Goal: Task Accomplishment & Management: Manage account settings

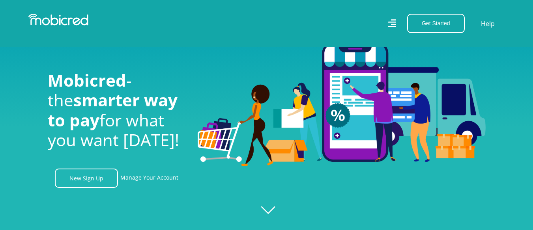
scroll to position [39, 0]
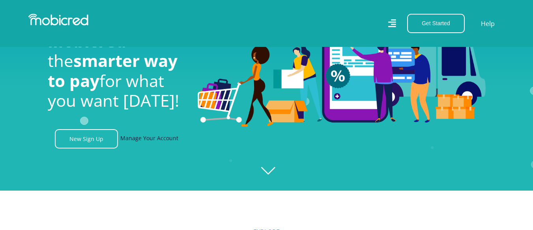
click at [153, 144] on link "Manage Your Account" at bounding box center [149, 138] width 58 height 19
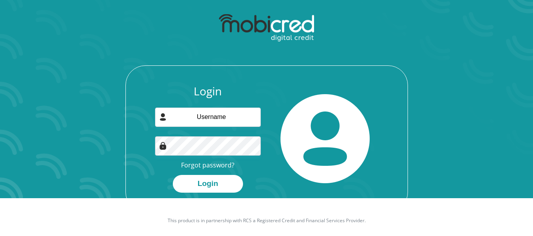
scroll to position [39, 0]
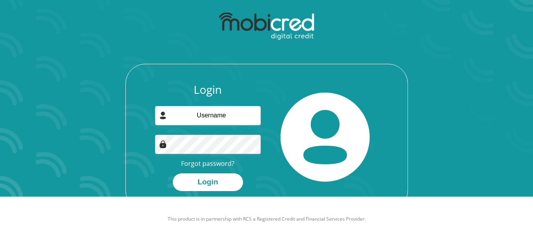
click at [200, 105] on div "Login Forgot password? Login" at bounding box center [208, 137] width 118 height 108
click at [200, 163] on link "Forgot password?" at bounding box center [207, 163] width 53 height 9
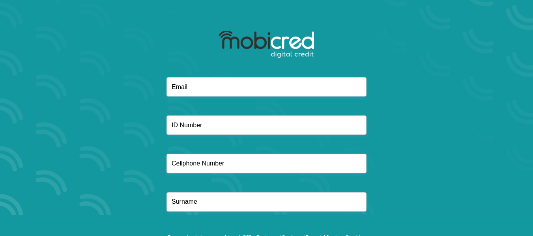
scroll to position [52, 0]
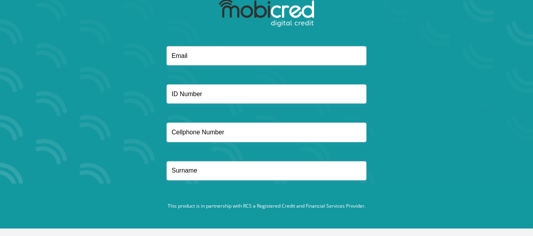
click at [213, 46] on div at bounding box center [267, 20] width 212 height 51
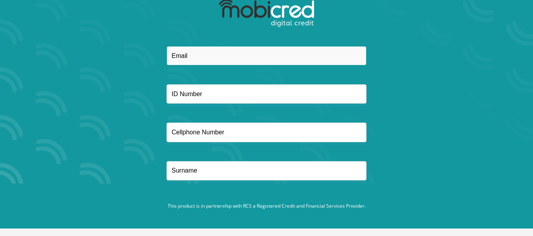
click at [210, 52] on input "email" at bounding box center [266, 55] width 200 height 19
type input "ZUNELOMBARD95@GMAIL.COM"
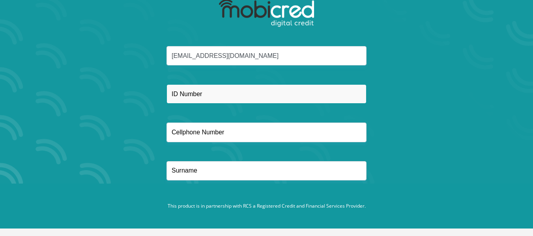
click at [228, 92] on input "text" at bounding box center [266, 93] width 200 height 19
type input "9504230099089"
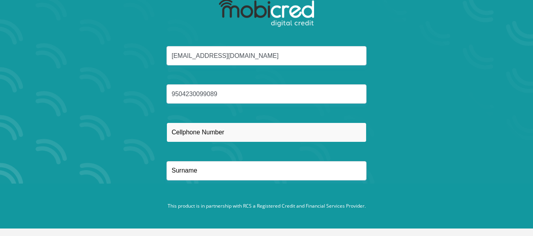
click at [213, 132] on input "text" at bounding box center [266, 132] width 200 height 19
type input "0761953627"
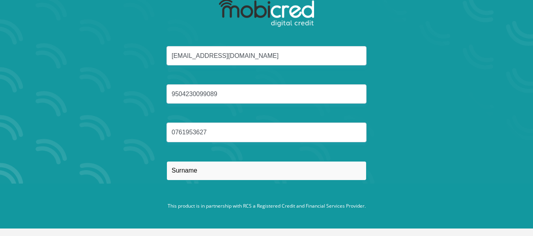
click at [206, 173] on input "text" at bounding box center [266, 170] width 200 height 19
type input "LOMBARD"
click at [261, 180] on input "LOMBARD" at bounding box center [266, 170] width 200 height 19
click at [196, 200] on button "Reset Password" at bounding box center [266, 209] width 140 height 18
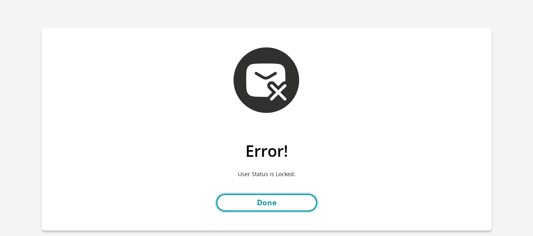
click at [279, 201] on link "Done" at bounding box center [266, 203] width 101 height 18
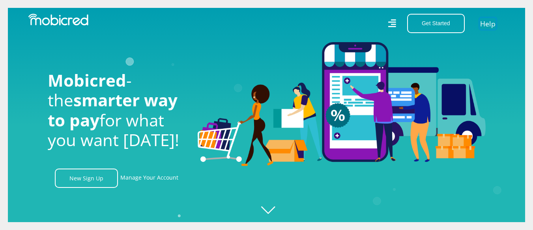
click at [485, 21] on link "Help" at bounding box center [488, 23] width 16 height 11
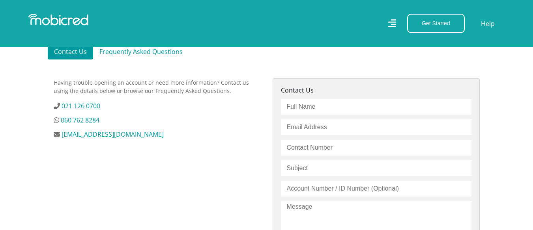
scroll to position [224, 0]
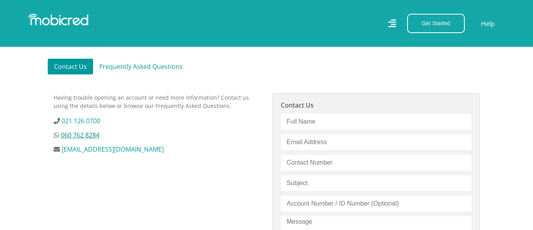
drag, startPoint x: 107, startPoint y: 138, endPoint x: 61, endPoint y: 137, distance: 46.2
click at [61, 137] on li "060 762 8284" at bounding box center [157, 135] width 207 height 9
copy link "060 762 8284"
drag, startPoint x: 166, startPoint y: 151, endPoint x: 62, endPoint y: 154, distance: 103.4
click at [62, 154] on li "[EMAIL_ADDRESS][DOMAIN_NAME]" at bounding box center [157, 149] width 207 height 9
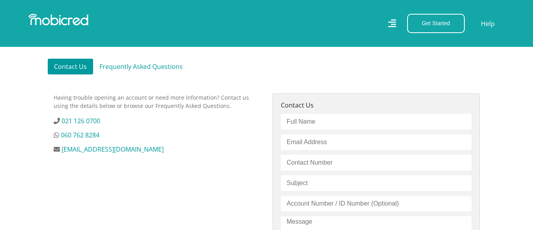
click at [112, 169] on div "Having trouble opening an account or need more information? Contact us using th…" at bounding box center [157, 220] width 219 height 253
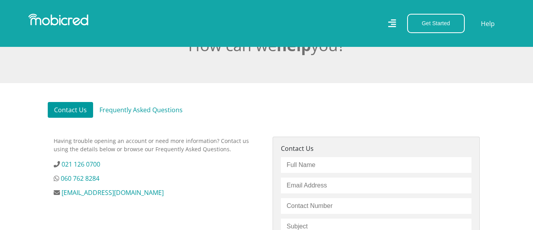
scroll to position [195, 0]
